Goal: Task Accomplishment & Management: Complete application form

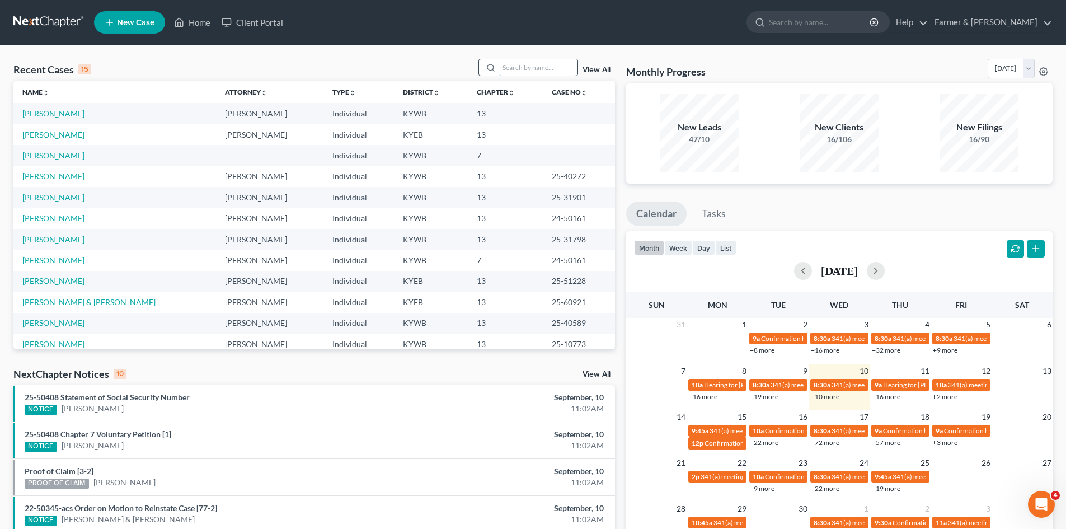
click at [536, 64] on input "search" at bounding box center [538, 67] width 78 height 16
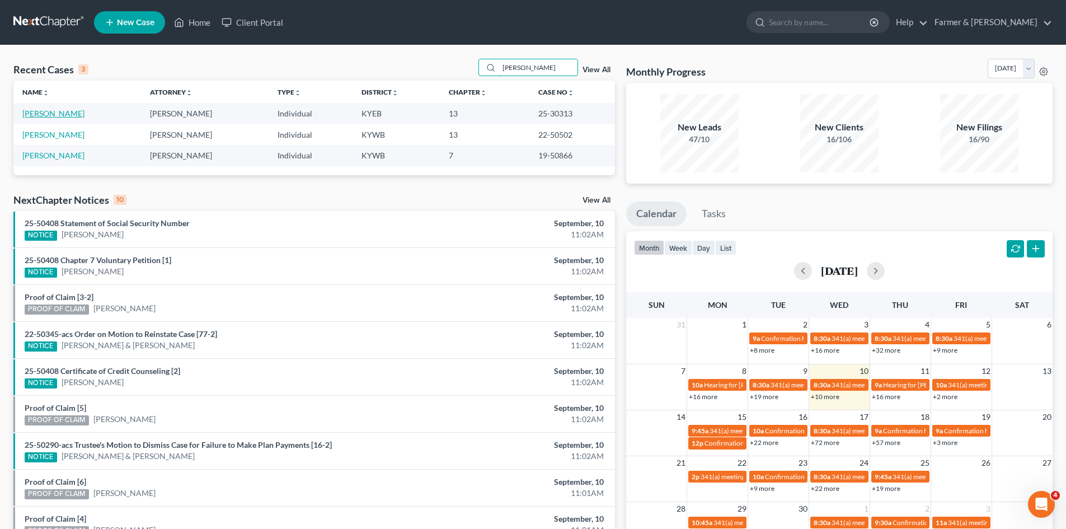
type input "[PERSON_NAME]"
click at [53, 114] on link "[PERSON_NAME]" at bounding box center [53, 114] width 62 height 10
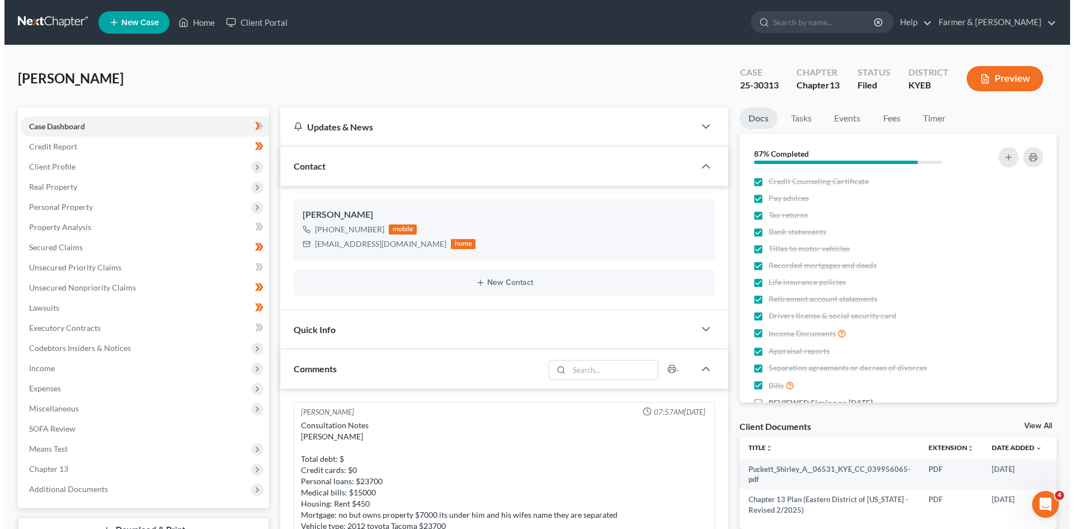
scroll to position [532, 0]
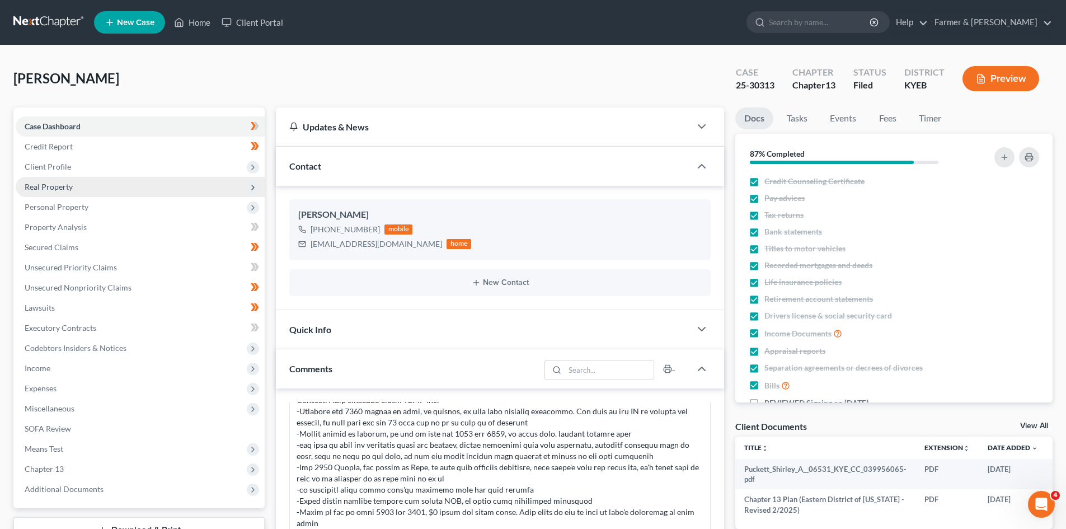
click at [72, 191] on span "Real Property" at bounding box center [140, 187] width 249 height 20
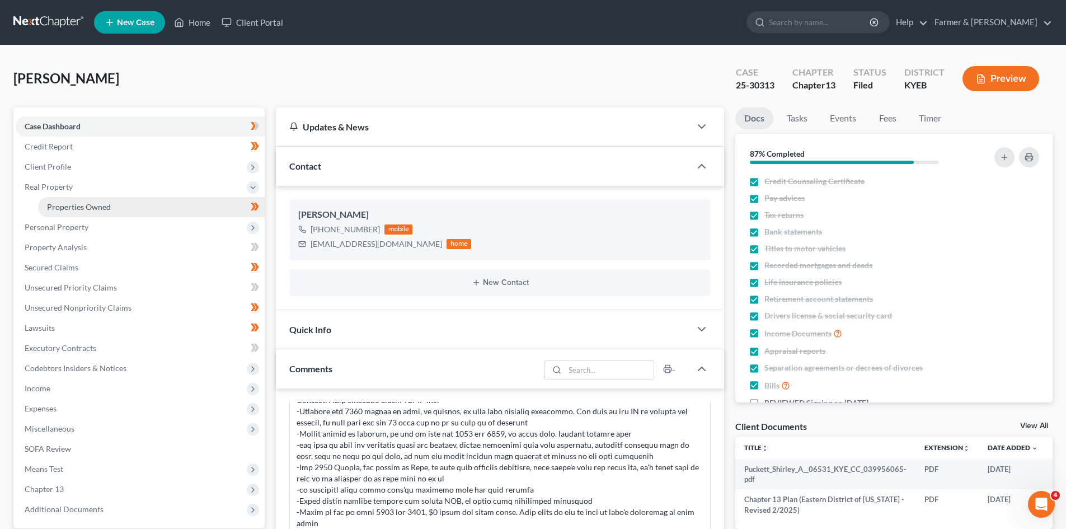
click at [74, 202] on span "Properties Owned" at bounding box center [79, 207] width 64 height 10
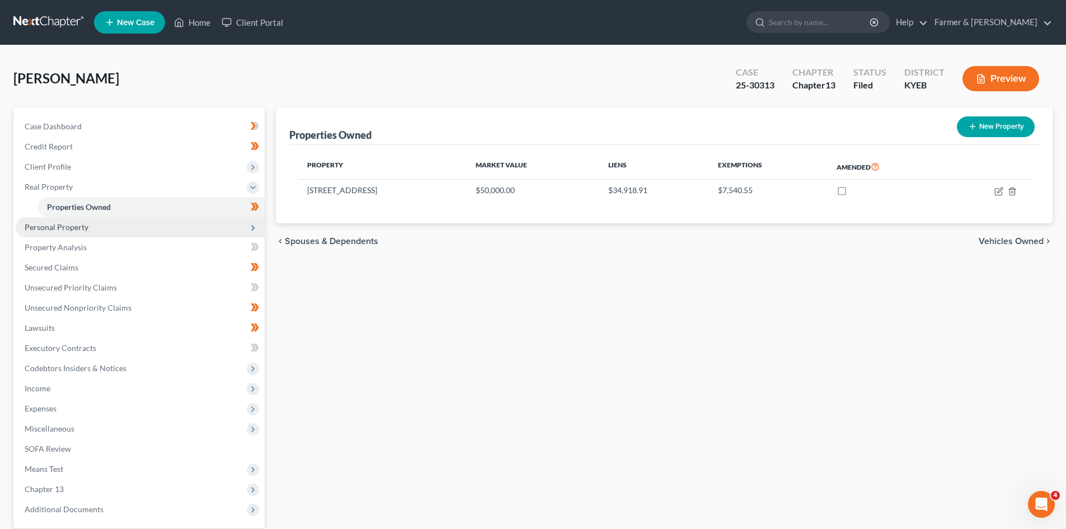
click at [39, 228] on span "Personal Property" at bounding box center [57, 227] width 64 height 10
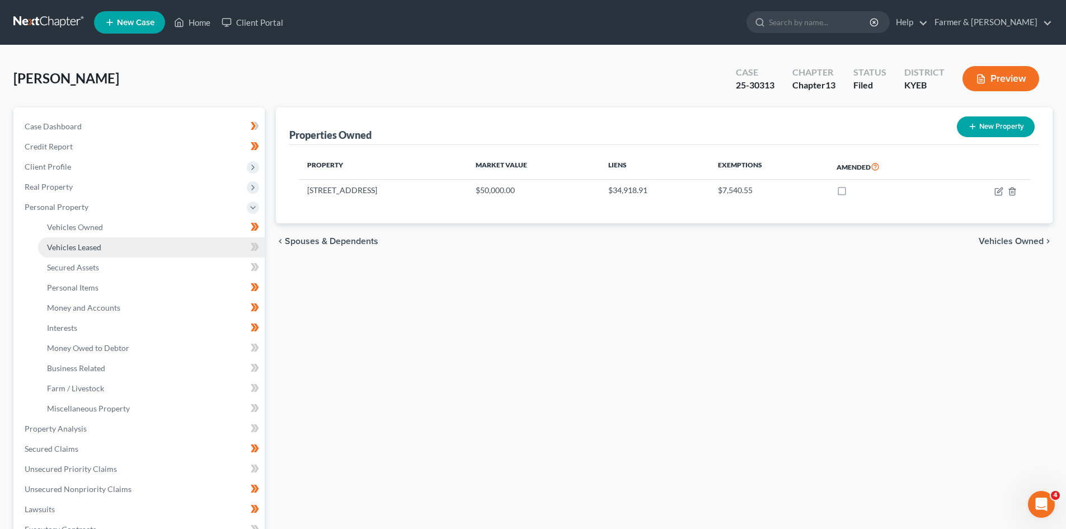
click at [73, 245] on span "Vehicles Leased" at bounding box center [74, 247] width 54 height 10
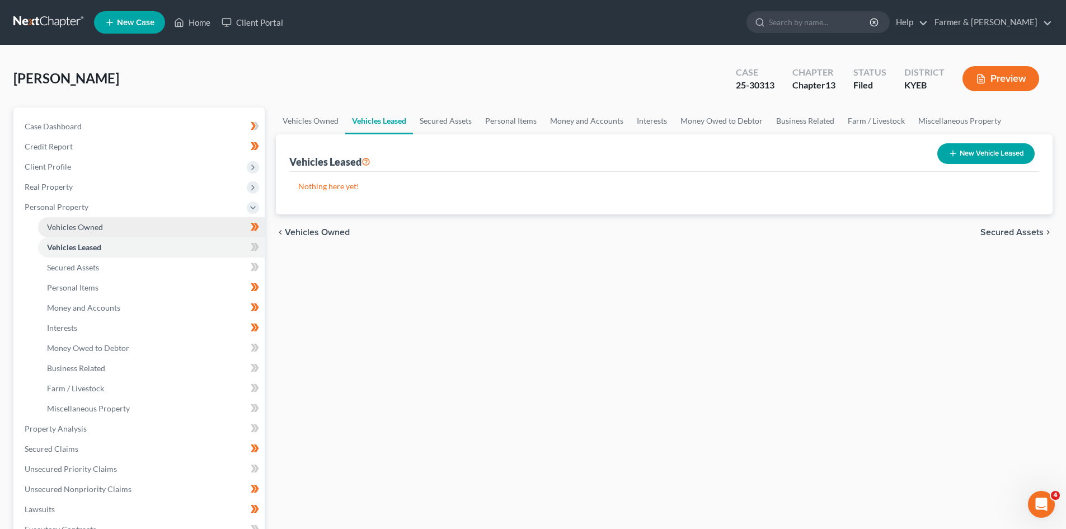
click at [77, 226] on span "Vehicles Owned" at bounding box center [75, 227] width 56 height 10
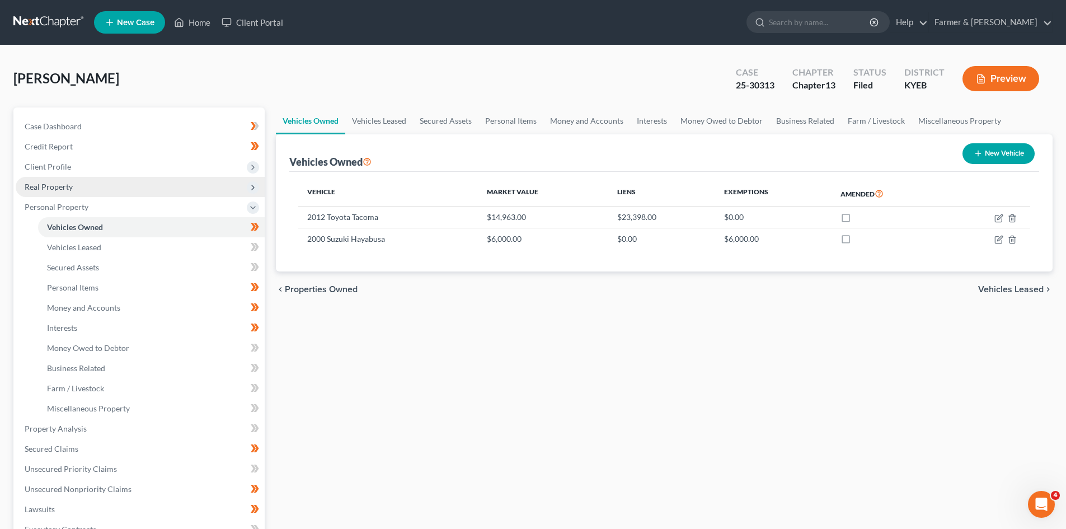
click at [86, 189] on span "Real Property" at bounding box center [140, 187] width 249 height 20
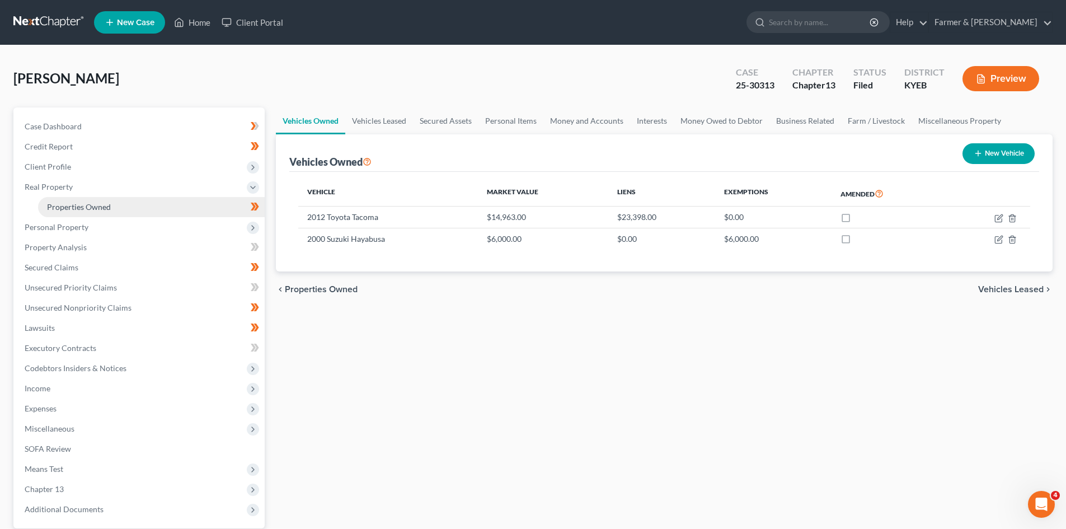
click at [83, 203] on span "Properties Owned" at bounding box center [79, 207] width 64 height 10
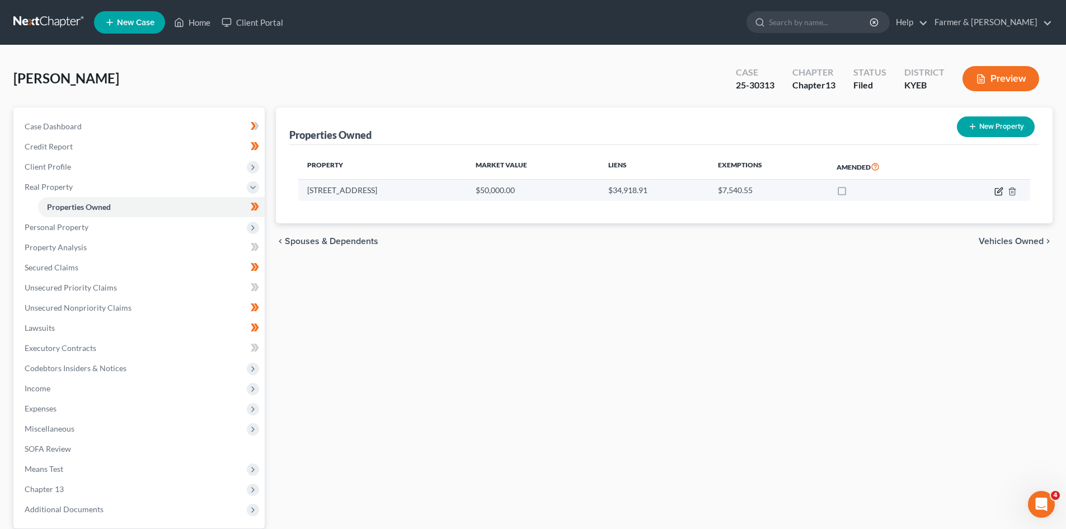
click at [997, 190] on icon "button" at bounding box center [998, 191] width 9 height 9
select select "18"
select select "3"
select select "0"
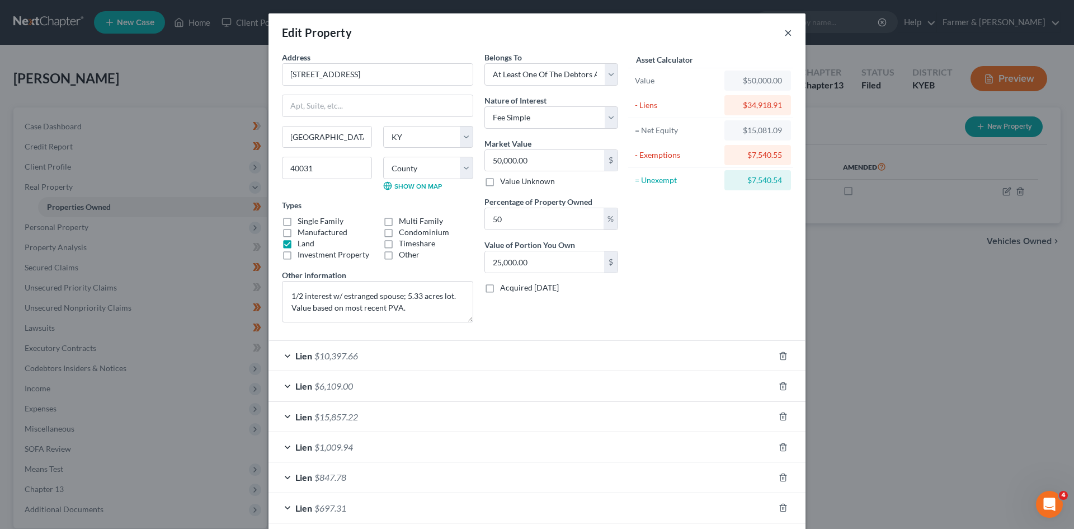
click at [785, 34] on button "×" at bounding box center [789, 32] width 8 height 13
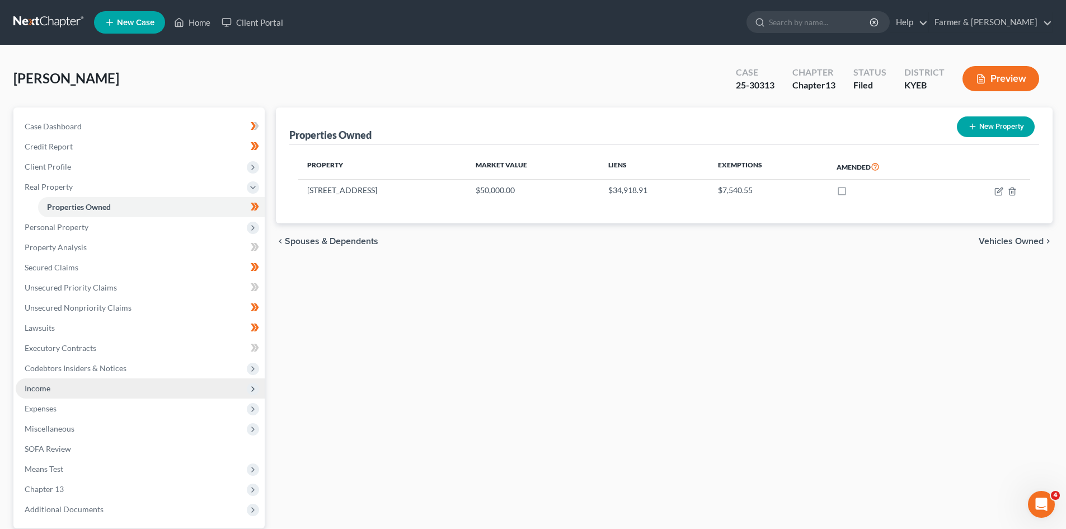
click at [53, 389] on span "Income" at bounding box center [140, 388] width 249 height 20
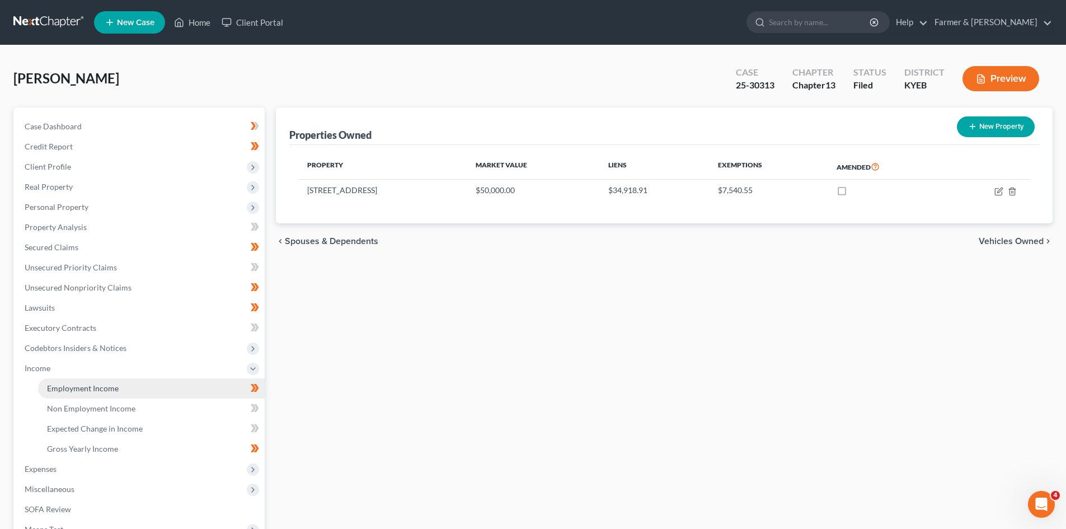
click at [126, 386] on link "Employment Income" at bounding box center [151, 388] width 227 height 20
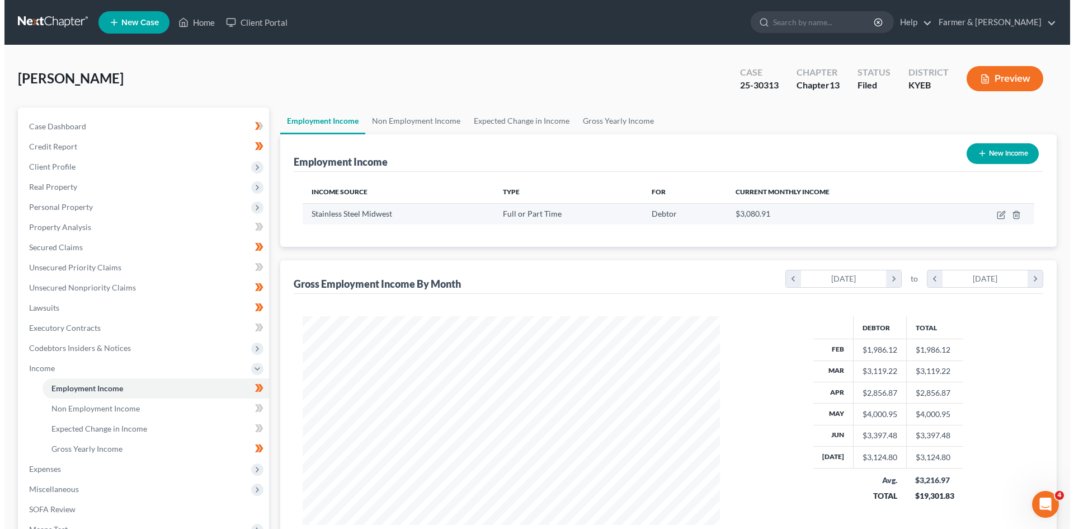
scroll to position [209, 440]
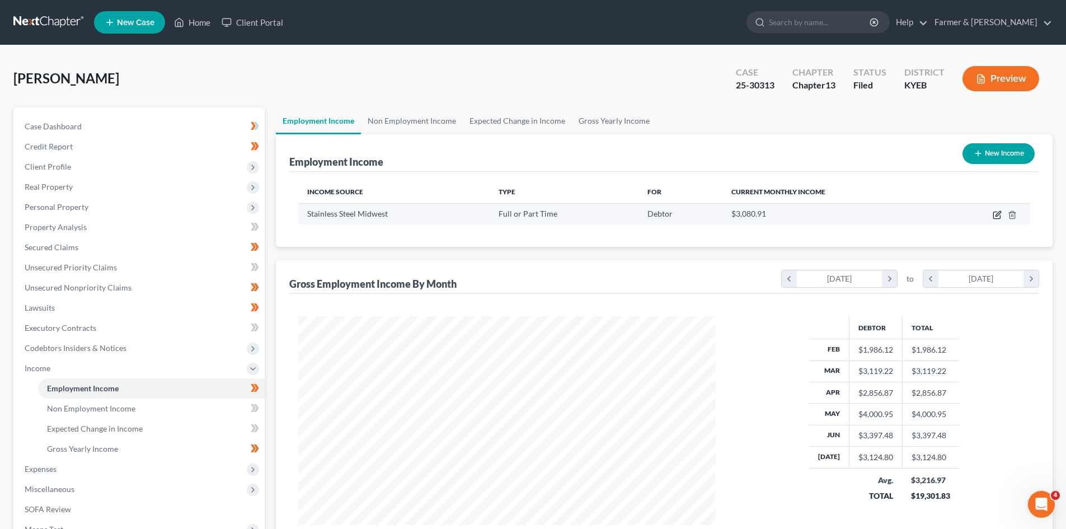
click at [995, 218] on icon "button" at bounding box center [997, 214] width 9 height 9
select select "0"
select select "18"
select select "3"
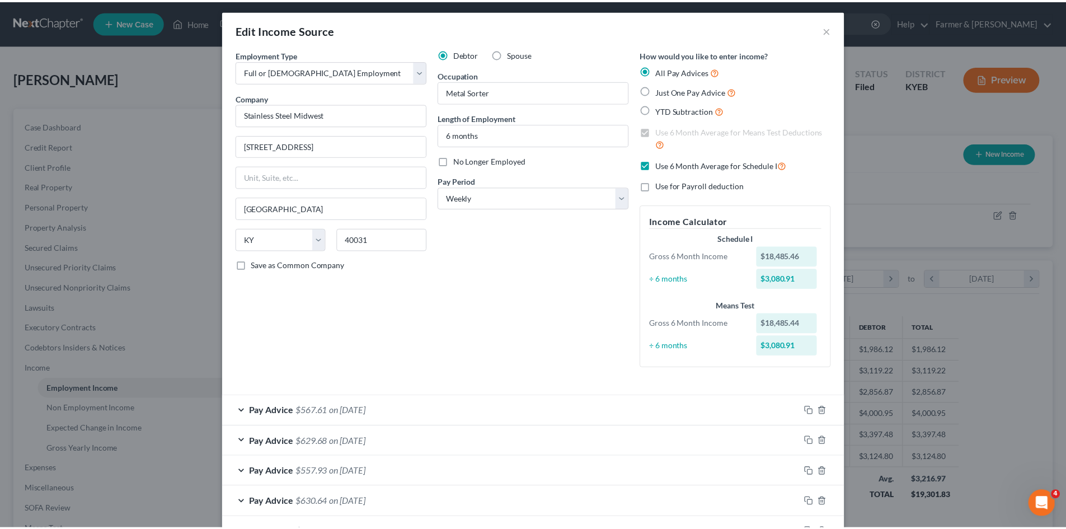
scroll to position [0, 0]
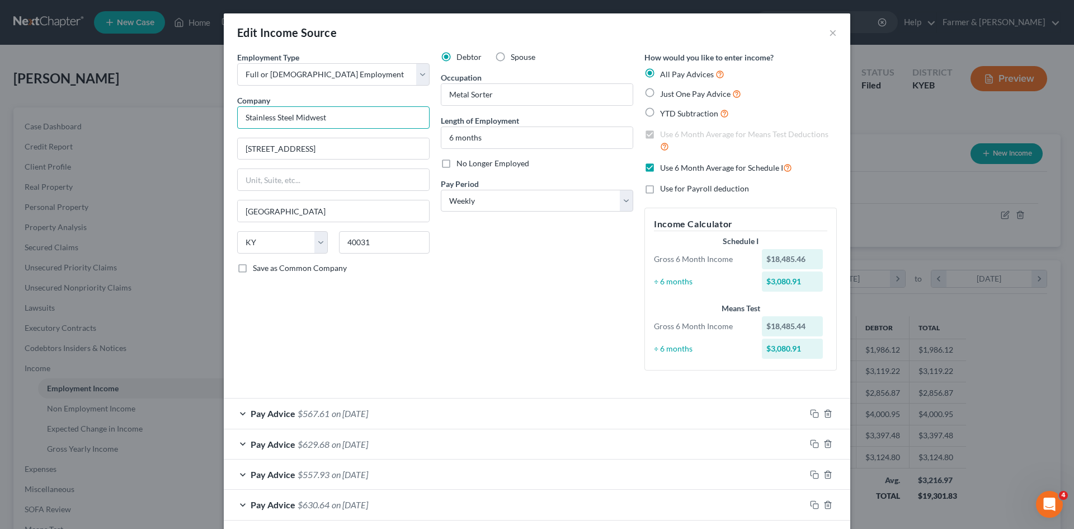
drag, startPoint x: 342, startPoint y: 119, endPoint x: 228, endPoint y: 120, distance: 114.2
click at [232, 120] on div "Employment Type * Select Full or [DEMOGRAPHIC_DATA] Employment Self Employment …" at bounding box center [334, 215] width 204 height 328
click at [830, 34] on button "×" at bounding box center [833, 32] width 8 height 13
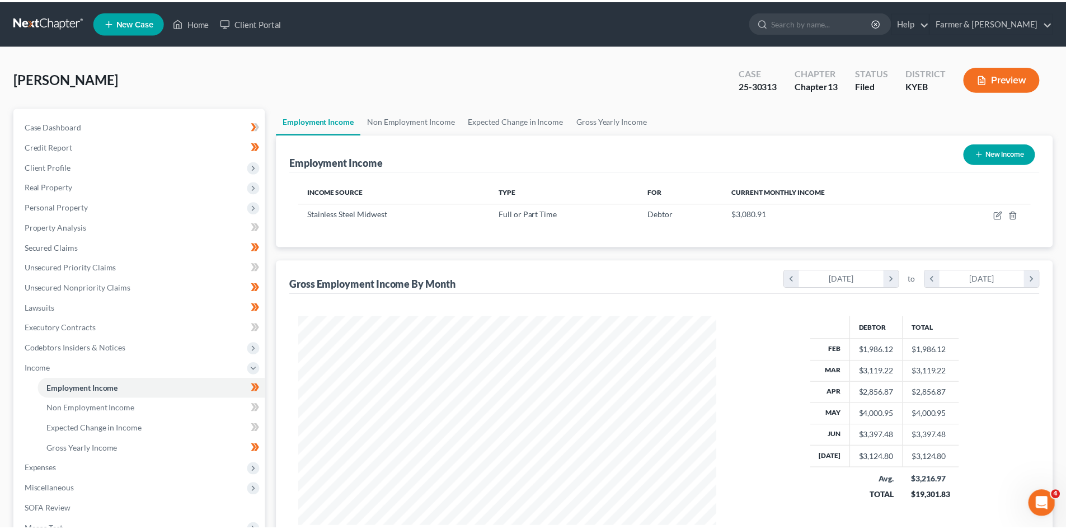
scroll to position [559360, 559129]
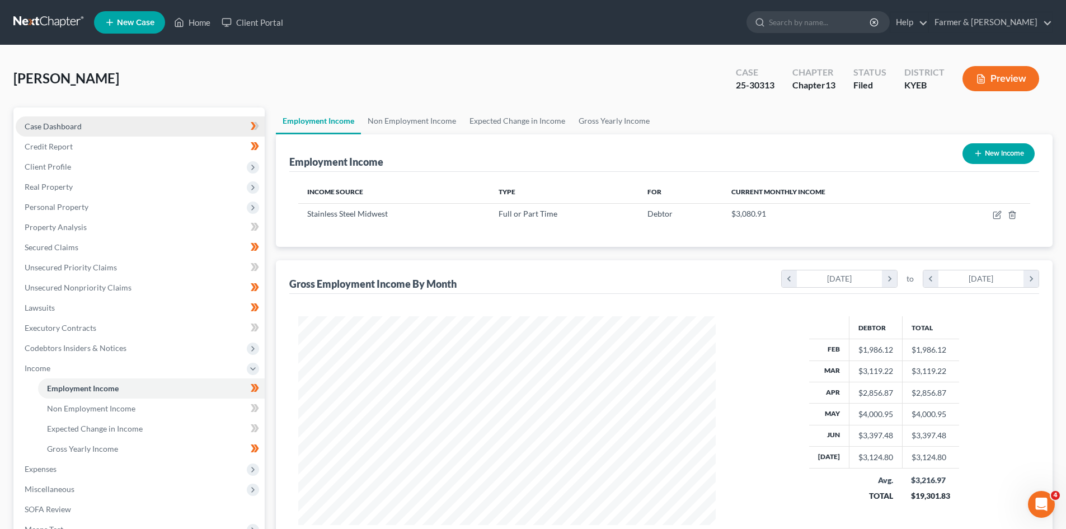
click at [137, 126] on link "Case Dashboard" at bounding box center [140, 126] width 249 height 20
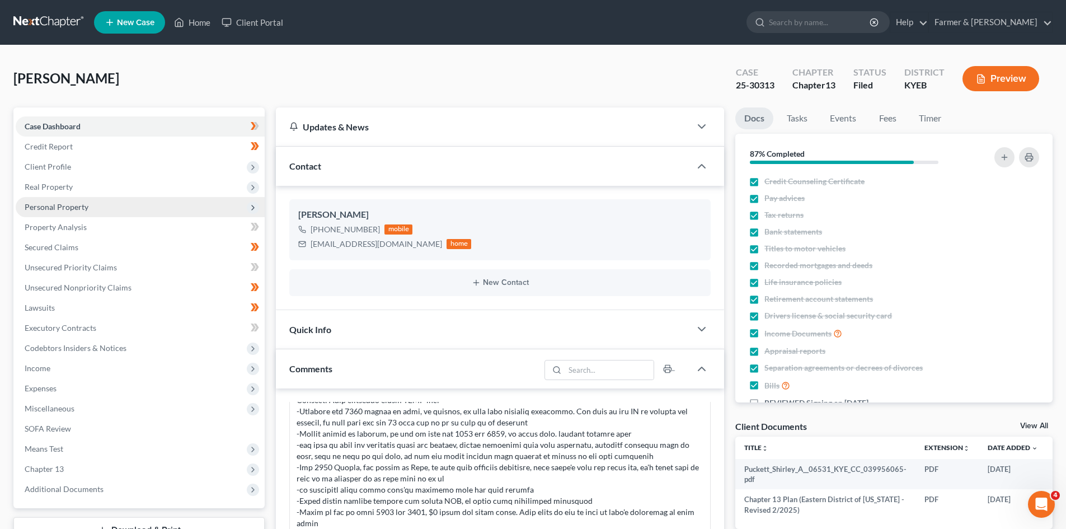
click at [92, 209] on span "Personal Property" at bounding box center [140, 207] width 249 height 20
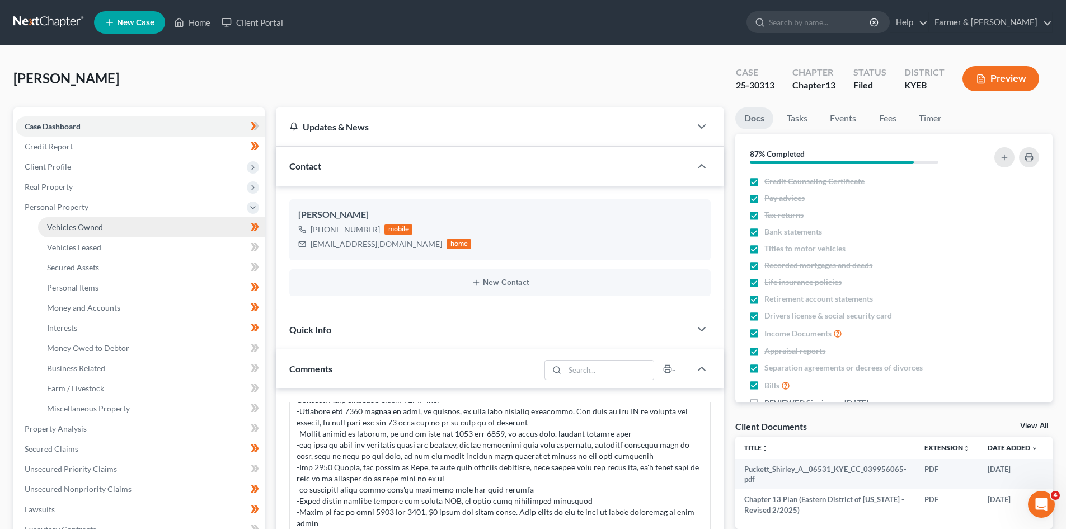
click at [87, 228] on span "Vehicles Owned" at bounding box center [75, 227] width 56 height 10
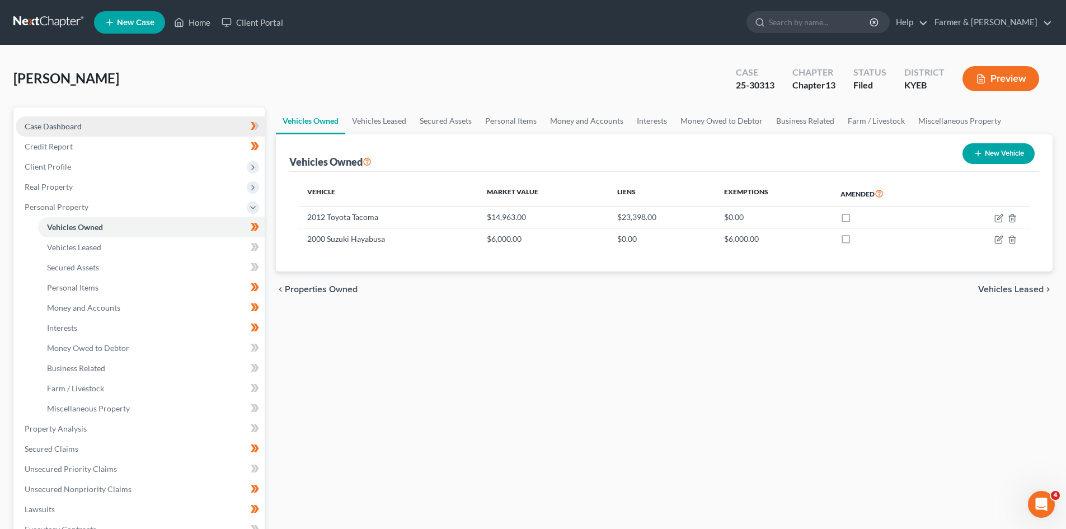
click at [97, 128] on link "Case Dashboard" at bounding box center [140, 126] width 249 height 20
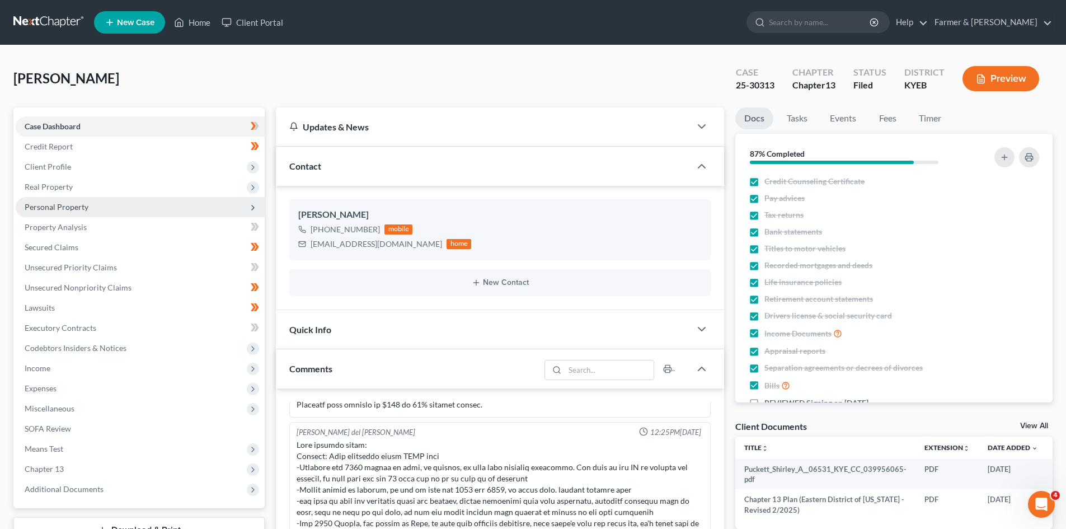
click at [73, 202] on span "Personal Property" at bounding box center [57, 207] width 64 height 10
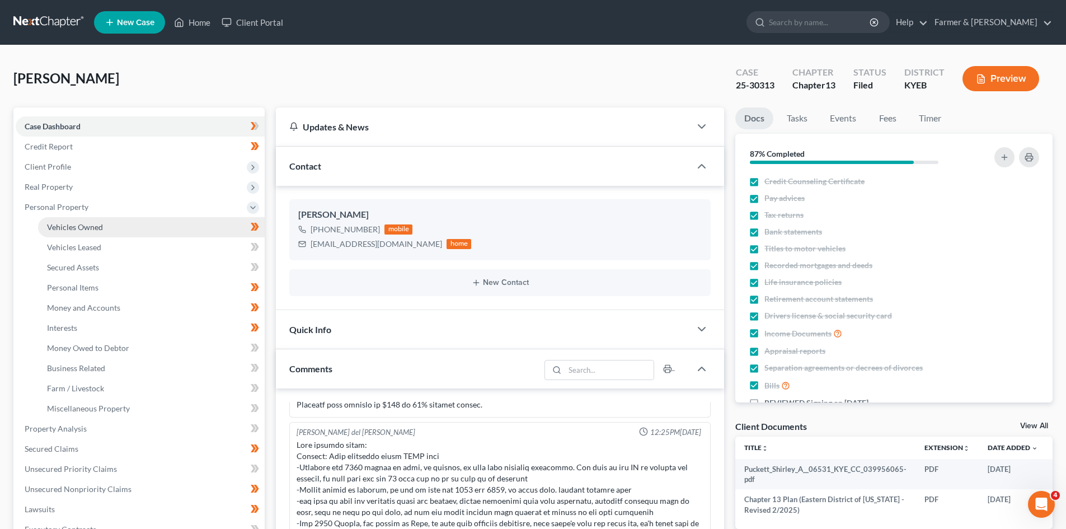
click at [65, 229] on span "Vehicles Owned" at bounding box center [75, 227] width 56 height 10
